Goal: Information Seeking & Learning: Compare options

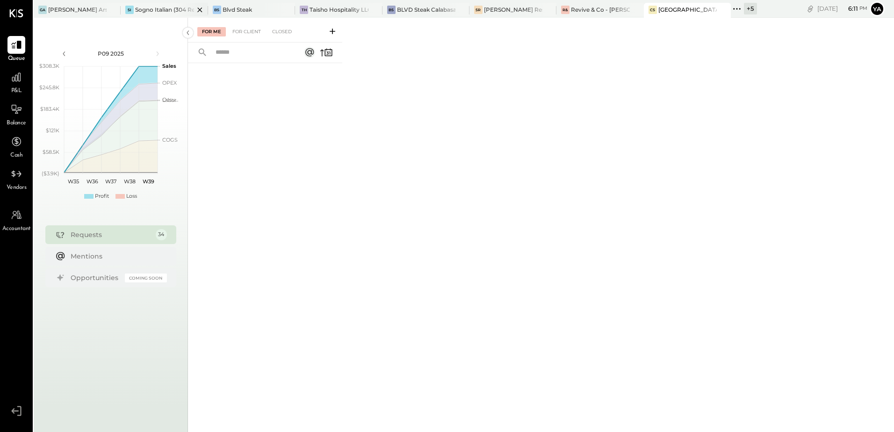
click at [165, 11] on div "Sogno Italian (304 Restaurant)" at bounding box center [164, 10] width 58 height 8
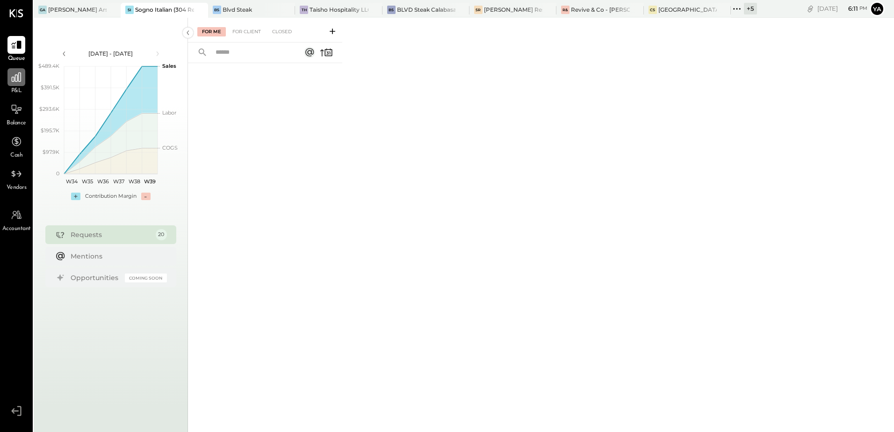
click at [23, 77] on div at bounding box center [16, 77] width 18 height 18
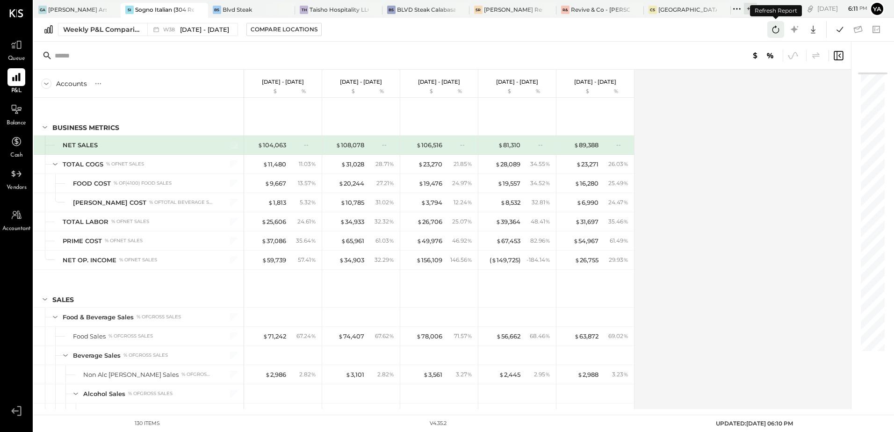
click at [776, 29] on icon at bounding box center [775, 29] width 12 height 12
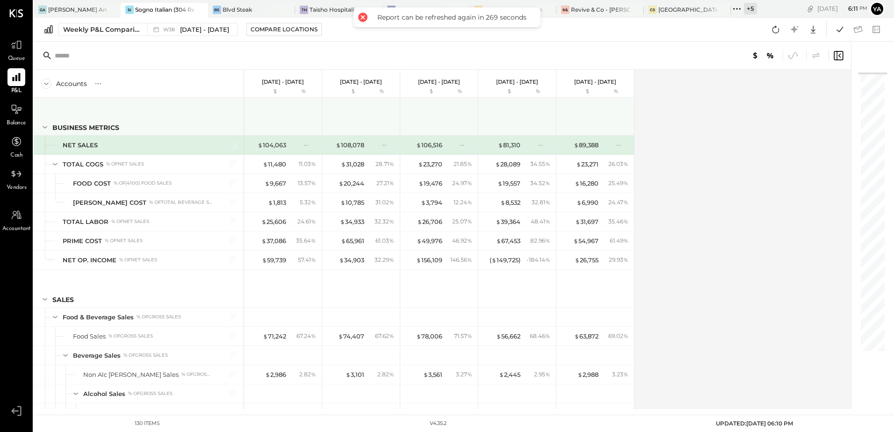
click at [44, 125] on icon at bounding box center [45, 127] width 10 height 10
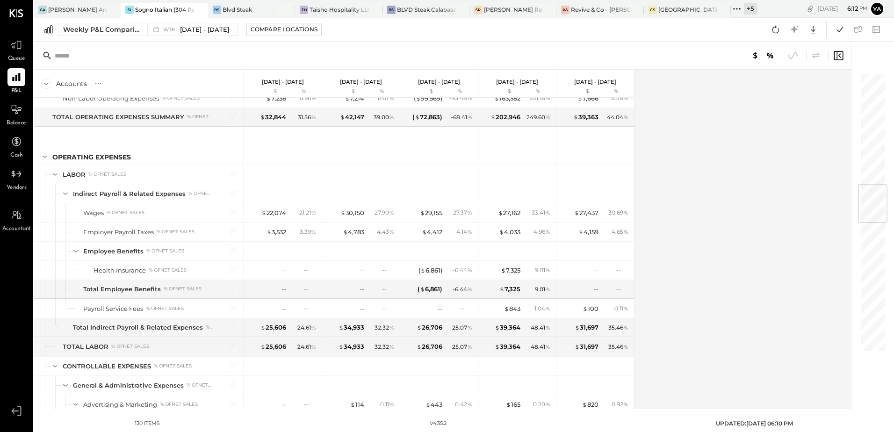
scroll to position [701, 0]
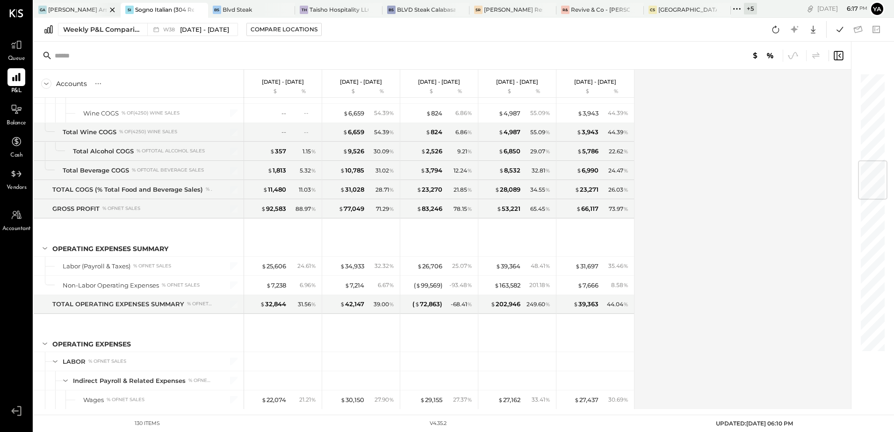
click at [74, 7] on div "[PERSON_NAME] Arso" at bounding box center [77, 10] width 58 height 8
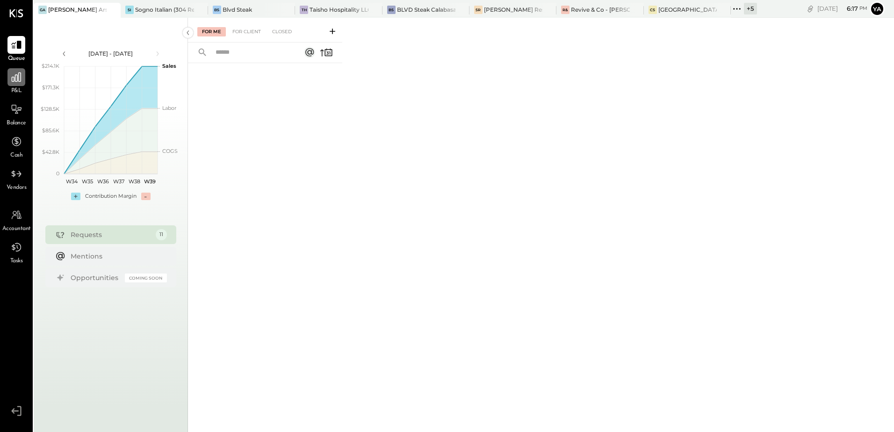
click at [13, 79] on icon at bounding box center [16, 77] width 12 height 12
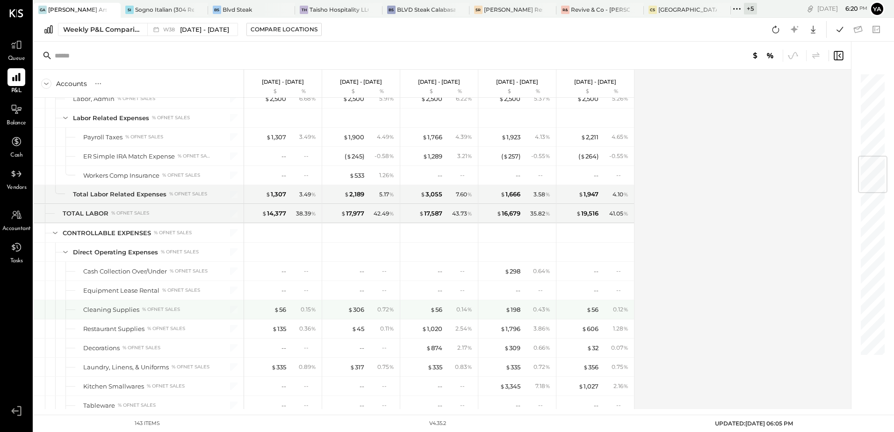
scroll to position [654, 0]
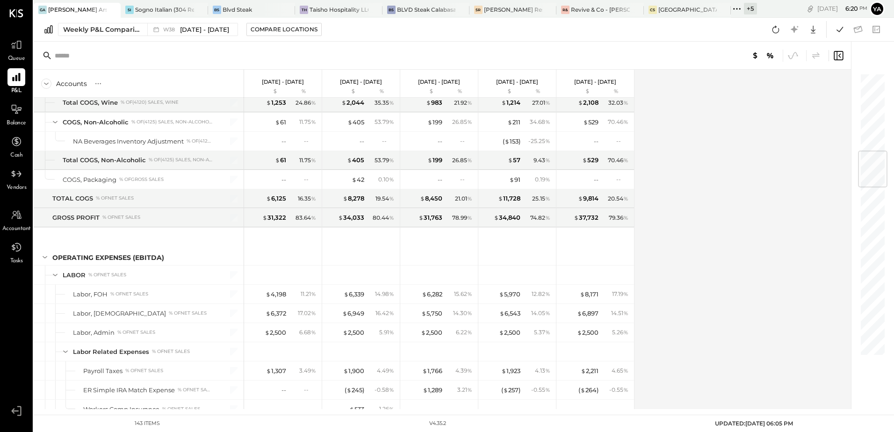
click at [704, 242] on div "Accounts S % GL [DATE] - [DATE] $ % [DATE] - [DATE] $ % [DATE] - [DATE] $ % [DA…" at bounding box center [443, 239] width 819 height 339
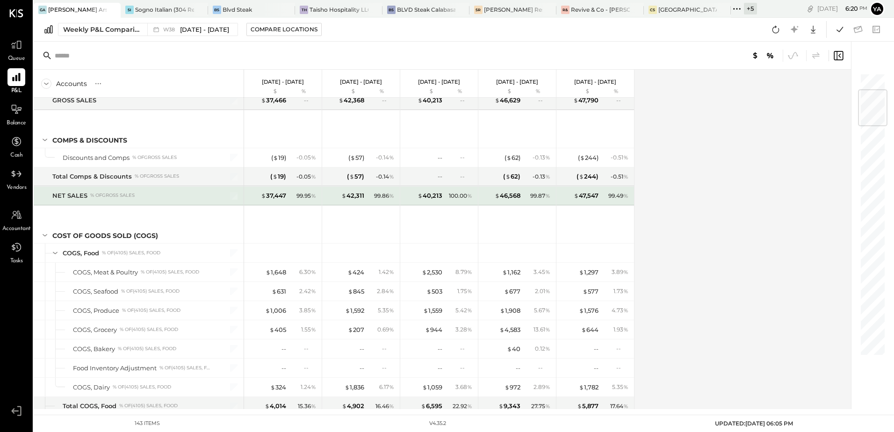
scroll to position [0, 0]
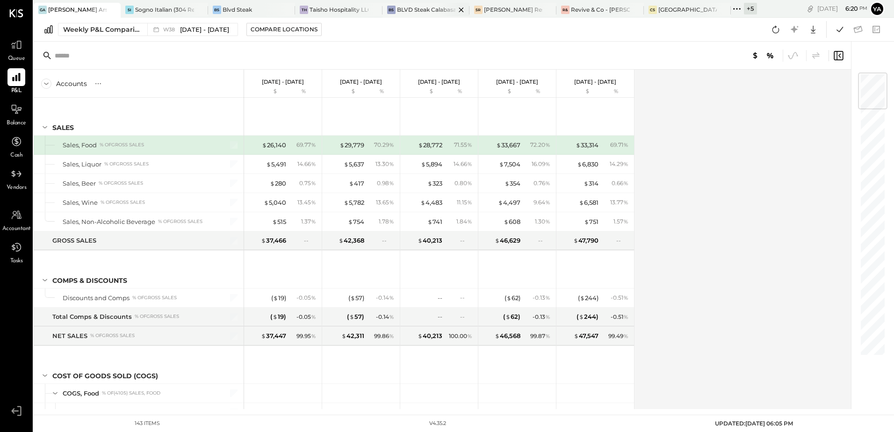
click at [431, 10] on div "BLVD Steak Calabasas" at bounding box center [426, 10] width 58 height 8
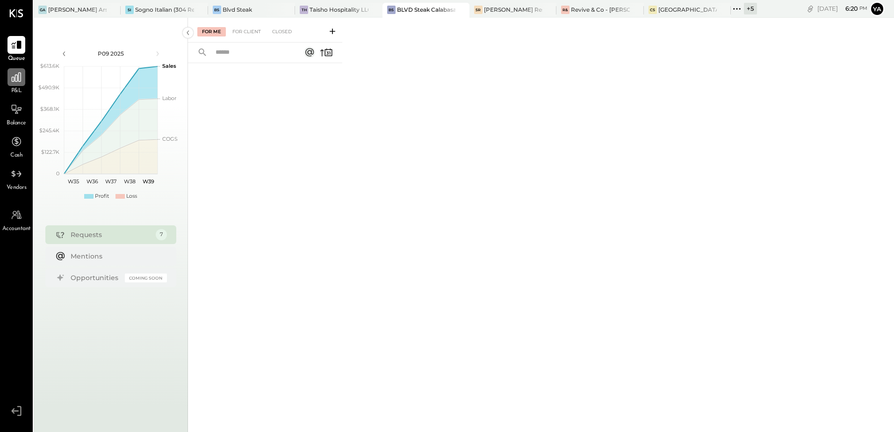
click at [16, 80] on icon at bounding box center [16, 77] width 12 height 12
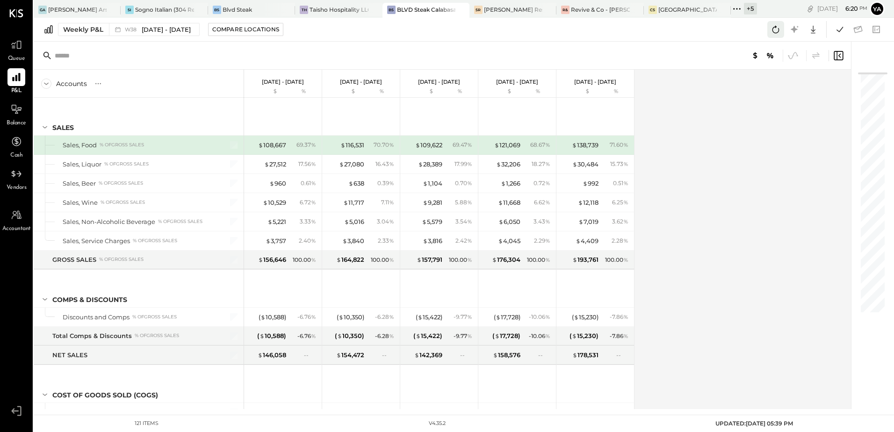
click at [775, 33] on icon at bounding box center [775, 29] width 7 height 7
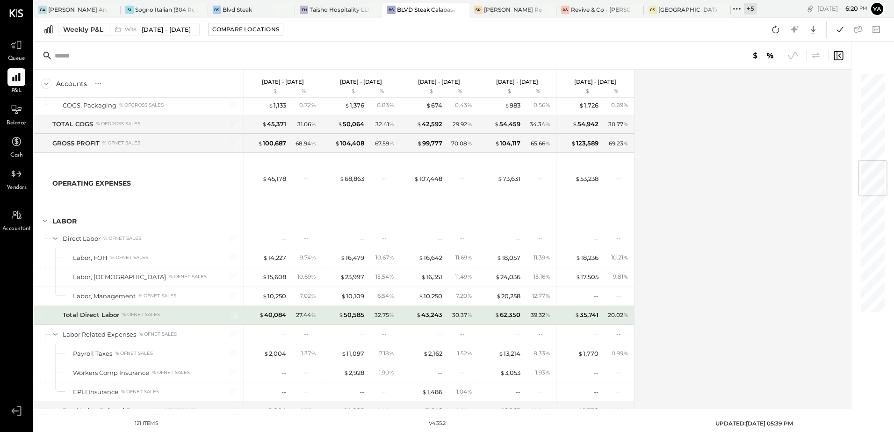
scroll to position [888, 0]
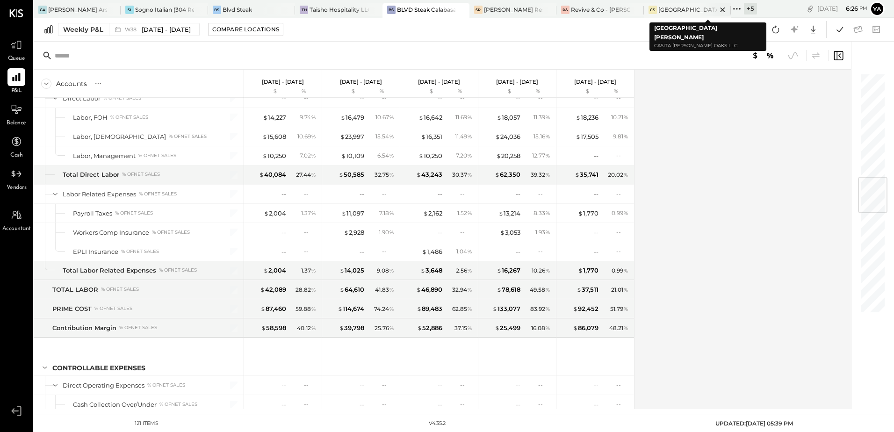
click at [673, 11] on div "[GEOGRAPHIC_DATA][PERSON_NAME]" at bounding box center [687, 10] width 58 height 8
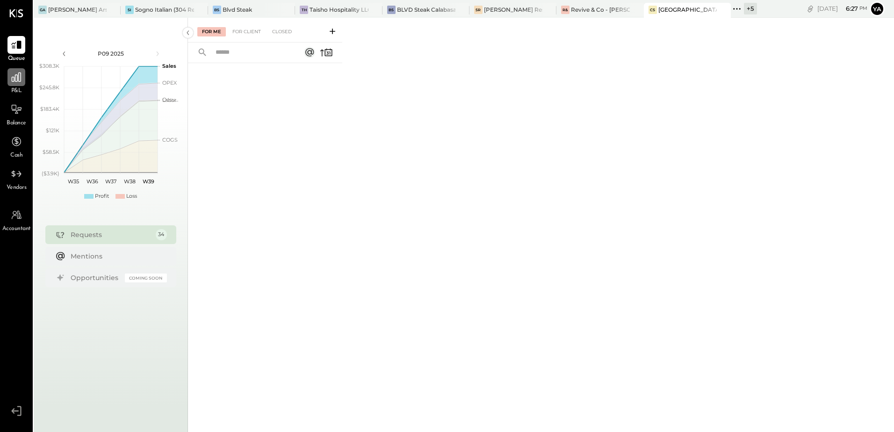
click at [17, 86] on div at bounding box center [16, 77] width 18 height 18
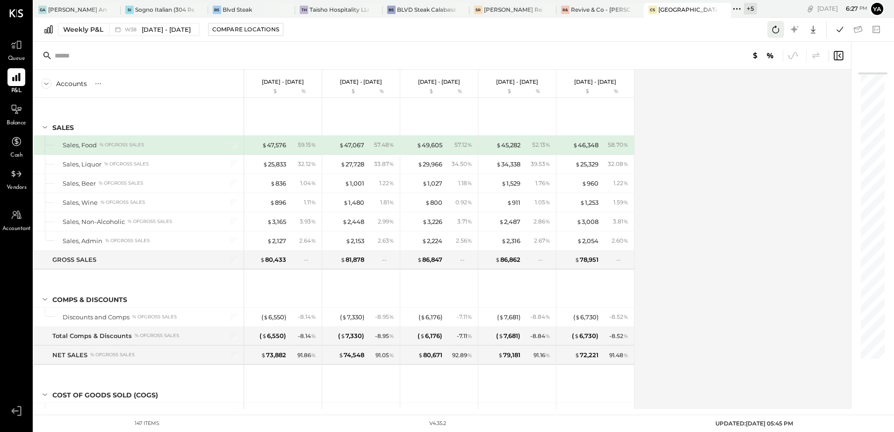
click at [772, 30] on icon at bounding box center [775, 29] width 7 height 7
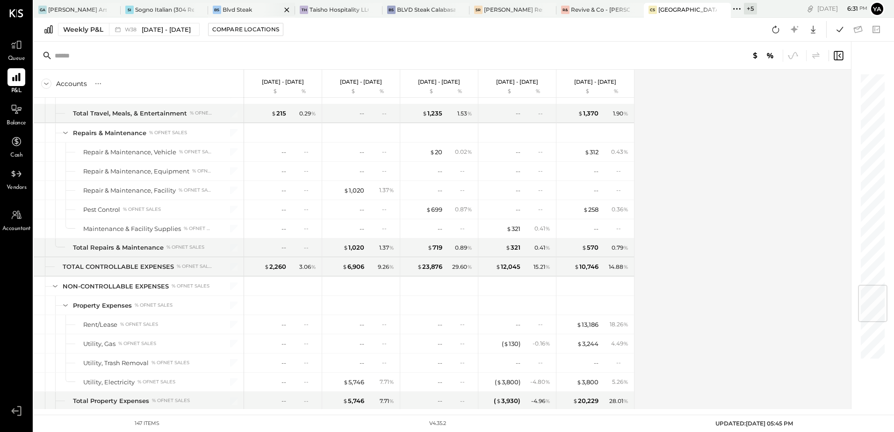
scroll to position [1730, 0]
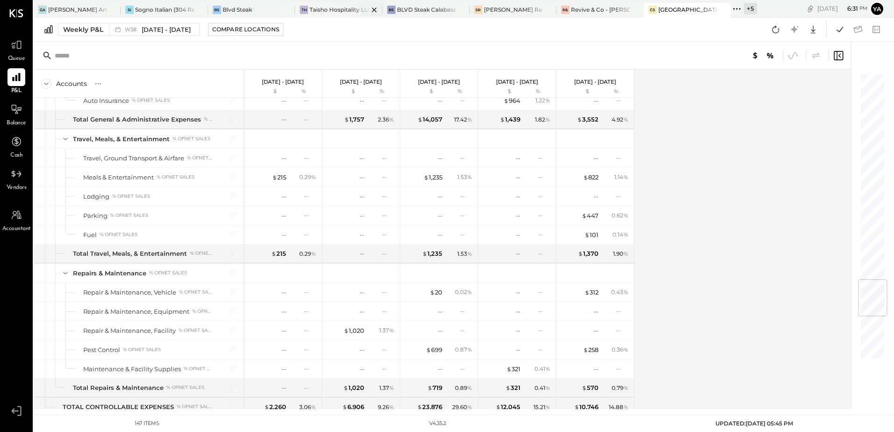
click at [347, 12] on div "Taisho Hospitality LLC" at bounding box center [338, 10] width 58 height 8
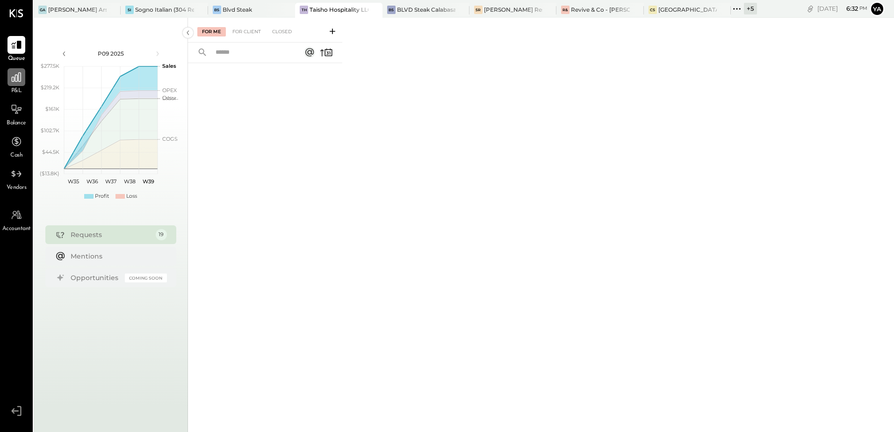
click at [22, 77] on icon at bounding box center [16, 77] width 12 height 12
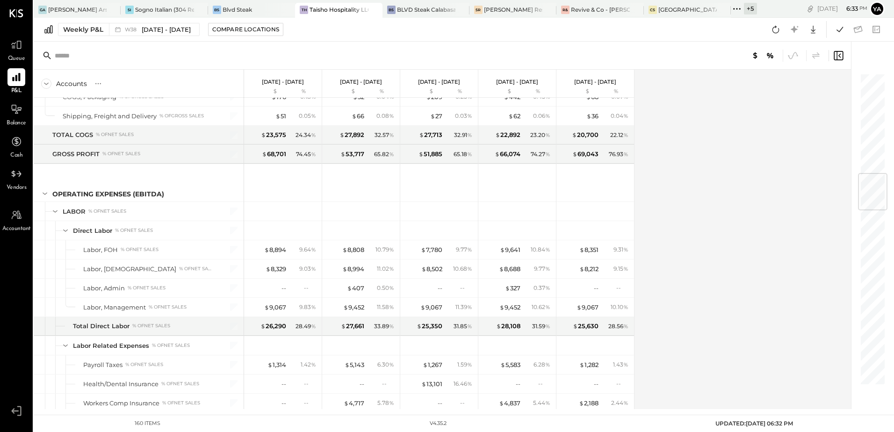
scroll to position [935, 0]
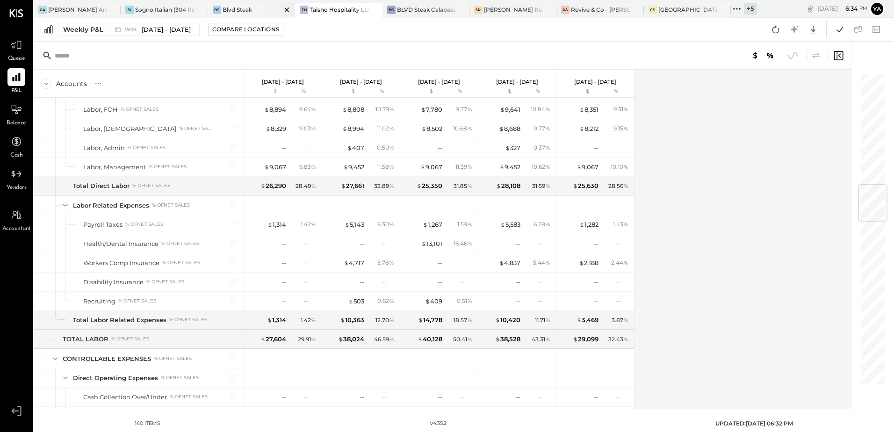
click at [232, 10] on div "Blvd Steak" at bounding box center [237, 10] width 29 height 8
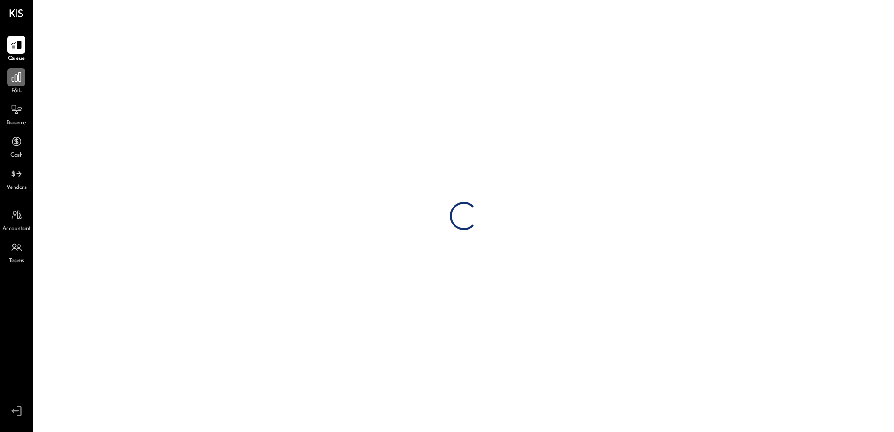
click at [20, 74] on icon at bounding box center [16, 77] width 12 height 12
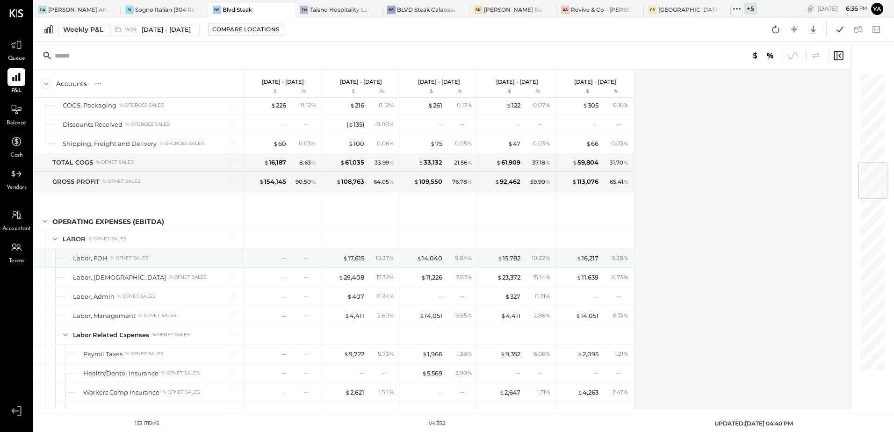
scroll to position [701, 0]
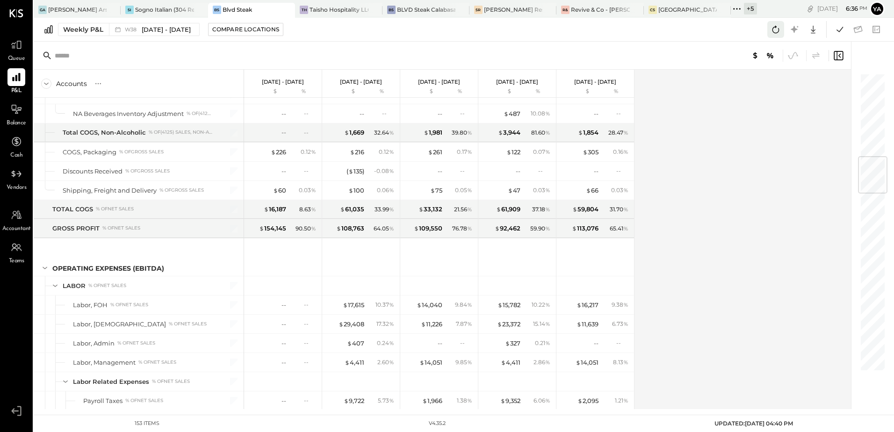
click at [778, 32] on icon at bounding box center [775, 29] width 7 height 7
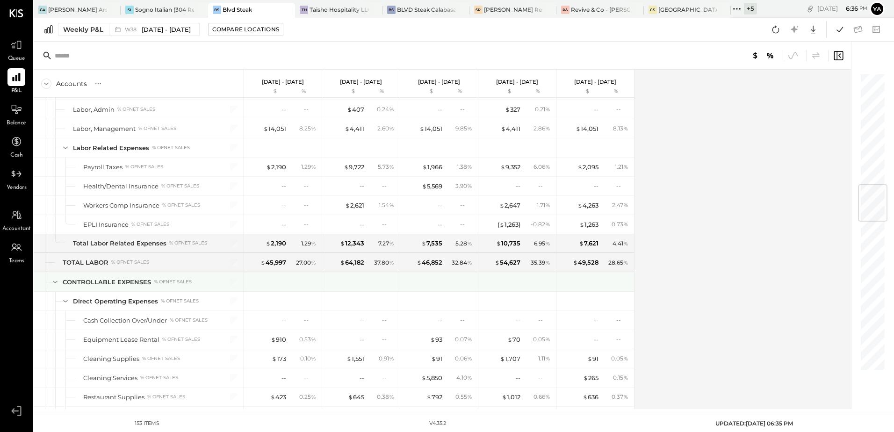
scroll to position [888, 0]
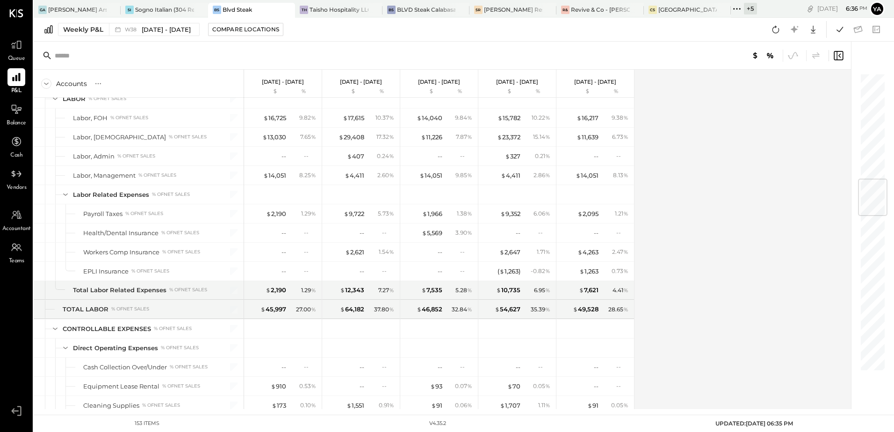
click at [711, 288] on div "Accounts S % GL [DATE] - [DATE] $ % [DATE] - [DATE] $ % [DATE] - [DATE] $ % [DA…" at bounding box center [443, 239] width 819 height 339
click at [684, 279] on div "Accounts S % GL [DATE] - [DATE] $ % [DATE] - [DATE] $ % [DATE] - [DATE] $ % [DA…" at bounding box center [443, 239] width 819 height 339
click at [503, 12] on div "[PERSON_NAME] Restaurant & Deli" at bounding box center [513, 10] width 58 height 8
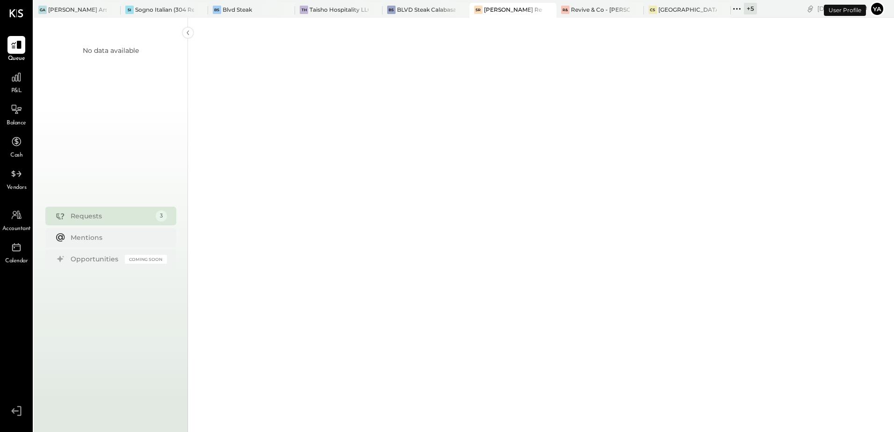
click at [22, 87] on div "P&L" at bounding box center [16, 81] width 18 height 27
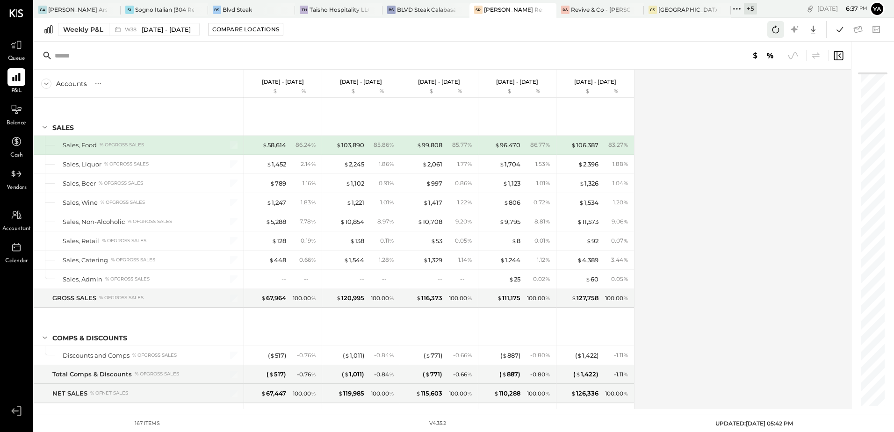
click at [777, 33] on icon at bounding box center [775, 29] width 12 height 12
click at [500, 13] on div "[PERSON_NAME] Restaurant & Deli" at bounding box center [513, 10] width 58 height 8
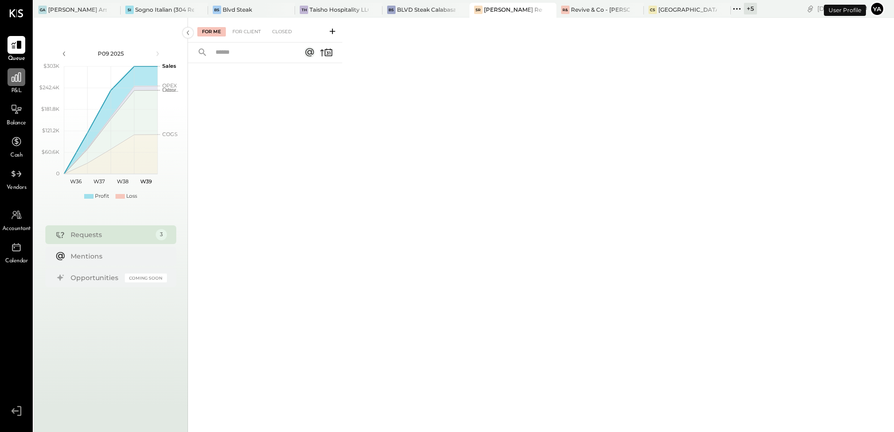
click at [18, 83] on div at bounding box center [16, 77] width 18 height 18
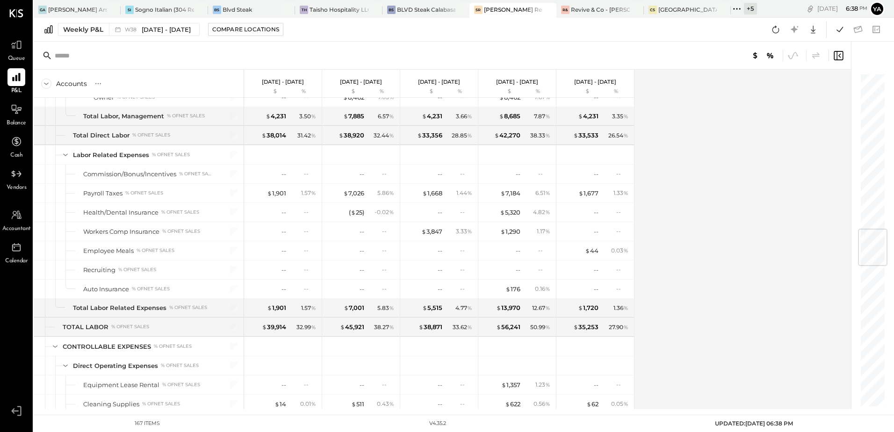
scroll to position [1402, 0]
